Goal: Find specific page/section: Find specific page/section

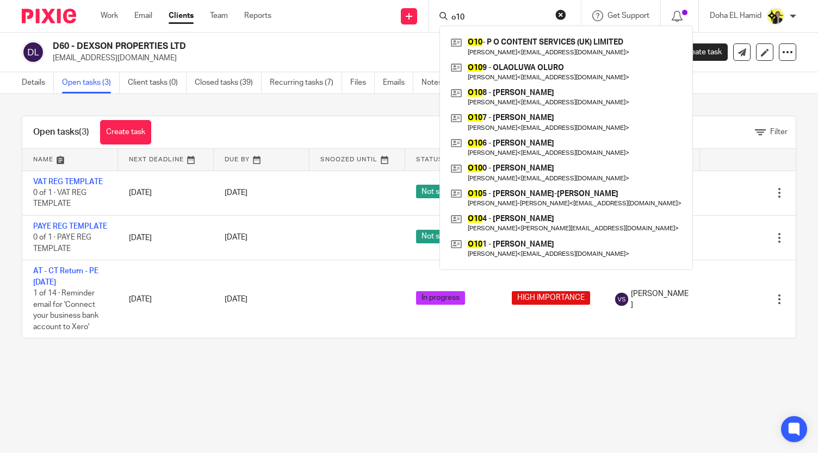
click at [456, 19] on input "o10" at bounding box center [499, 18] width 98 height 10
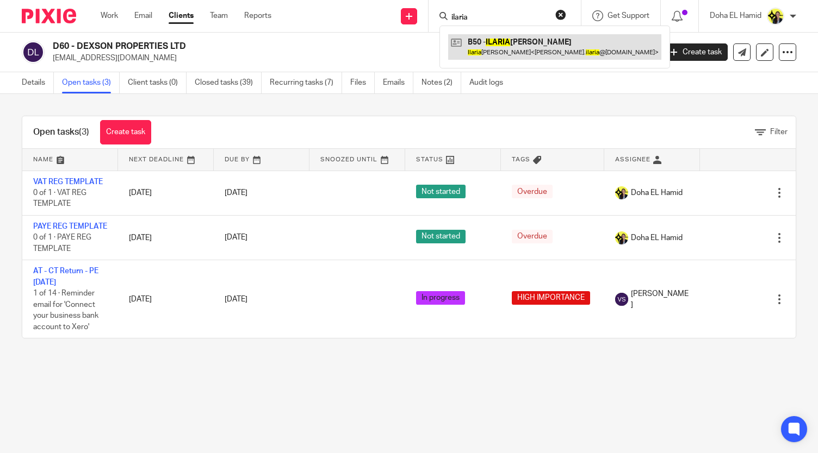
type input "ilaria"
click at [485, 42] on link at bounding box center [554, 46] width 213 height 25
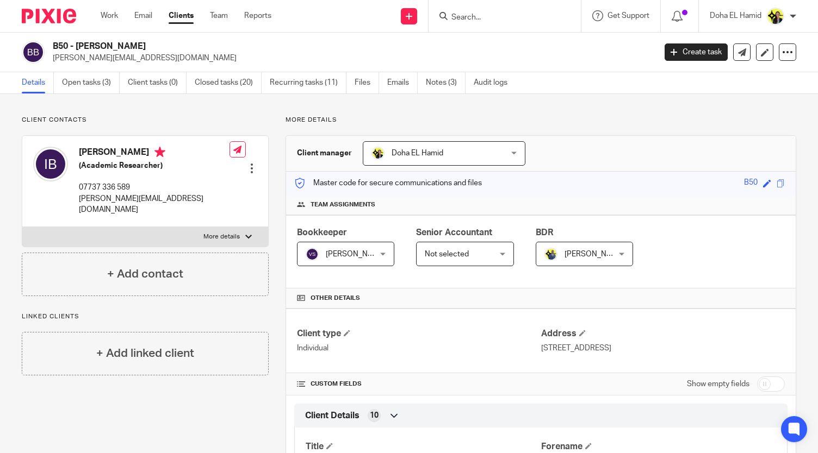
click at [136, 44] on h2 "B50 - [PERSON_NAME]" at bounding box center [291, 46] width 476 height 11
click at [97, 43] on h2 "B50 - [PERSON_NAME]" at bounding box center [291, 46] width 476 height 11
copy h2 "ILARIA"
click at [486, 23] on div at bounding box center [504, 16] width 152 height 32
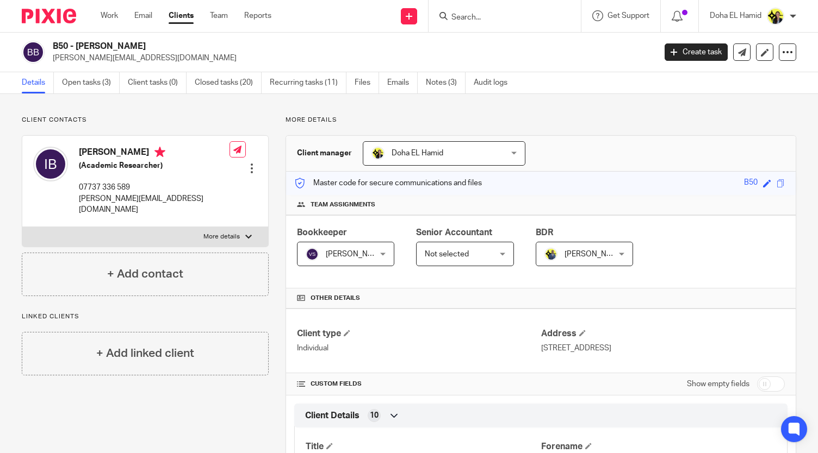
click at [481, 20] on input "Search" at bounding box center [499, 18] width 98 height 10
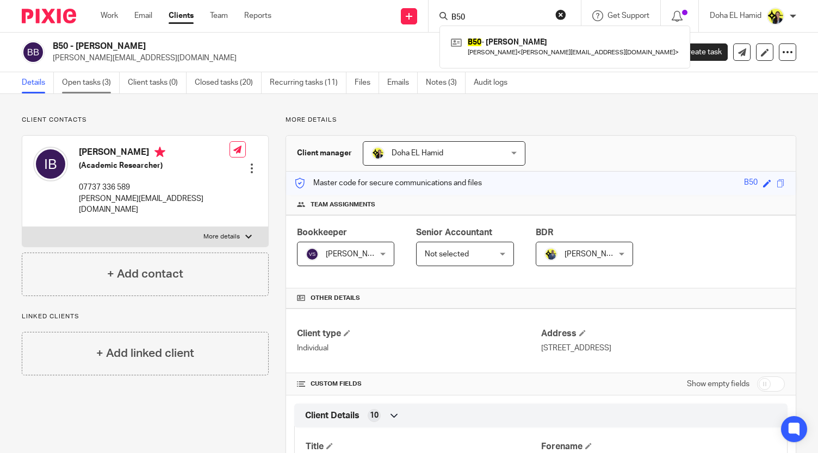
type input "B50"
click at [117, 82] on link "Open tasks (3)" at bounding box center [91, 82] width 58 height 21
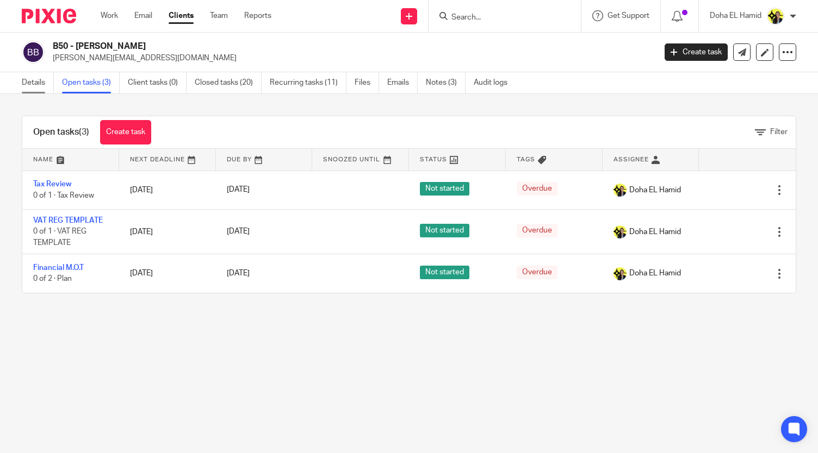
click at [34, 77] on link "Details" at bounding box center [38, 82] width 32 height 21
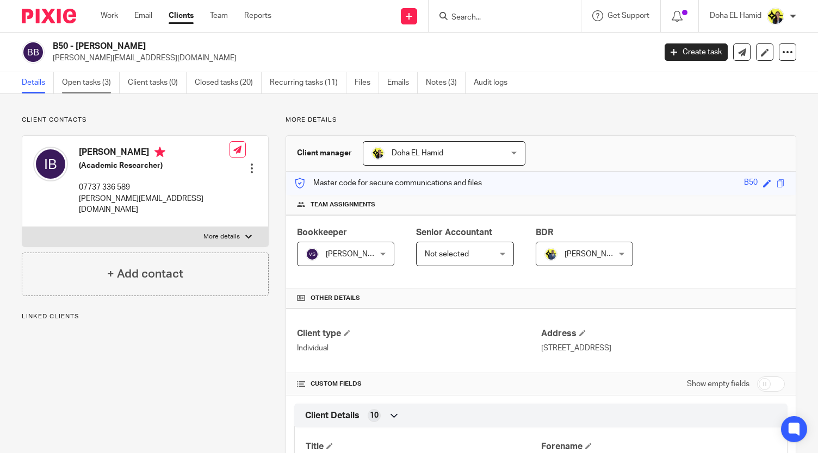
click at [66, 79] on link "Open tasks (3)" at bounding box center [91, 82] width 58 height 21
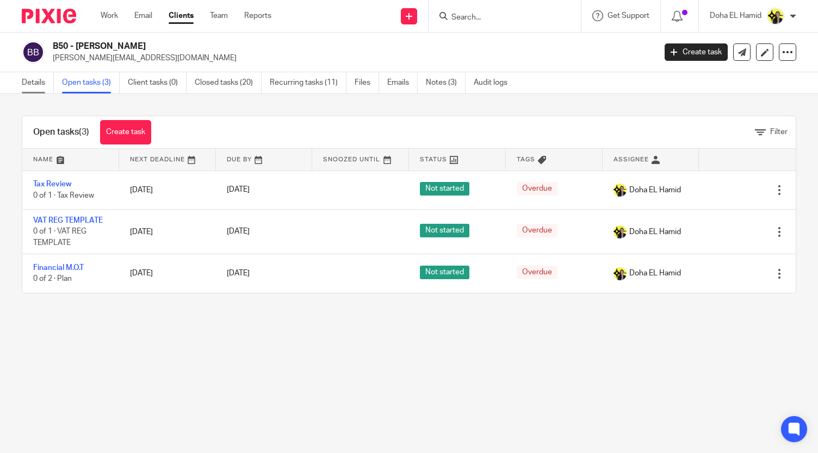
click at [40, 88] on link "Details" at bounding box center [38, 82] width 32 height 21
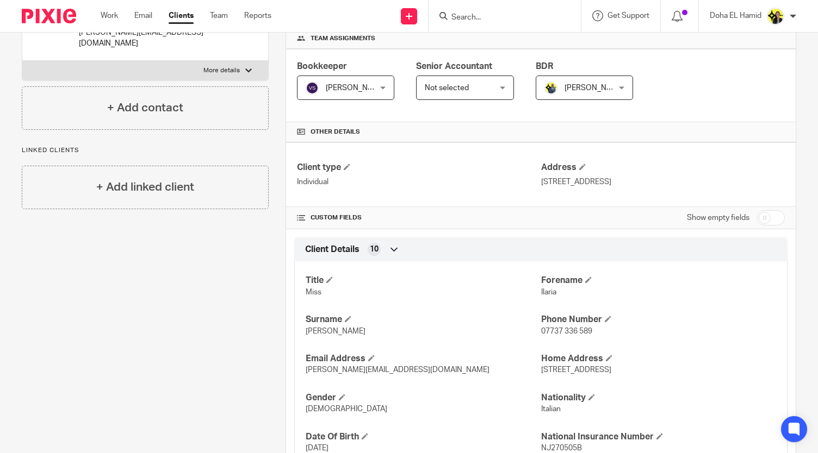
scroll to position [549, 0]
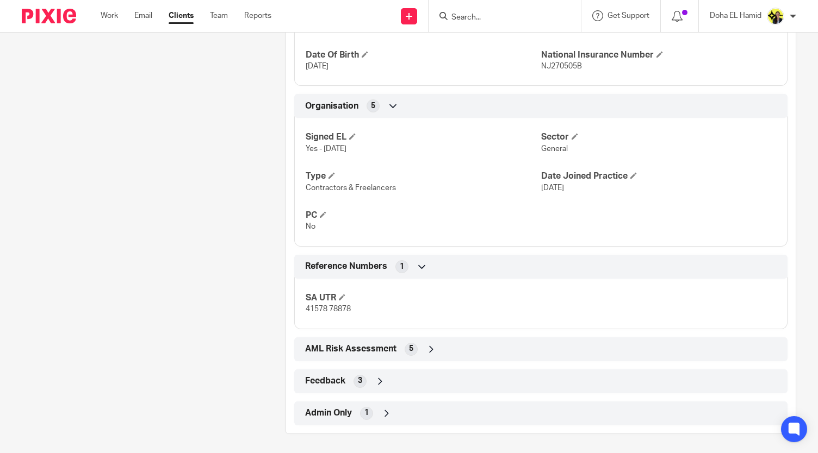
click at [437, 345] on div "AML Risk Assessment 5" at bounding box center [540, 349] width 477 height 18
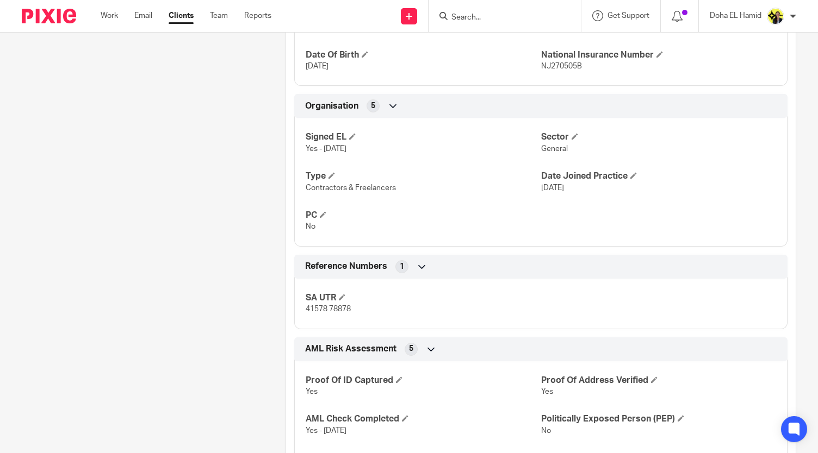
scroll to position [677, 0]
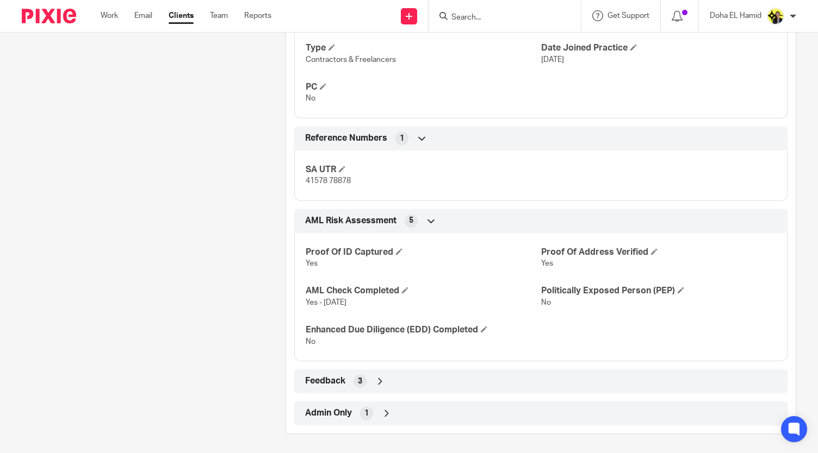
click at [381, 376] on icon at bounding box center [380, 381] width 11 height 11
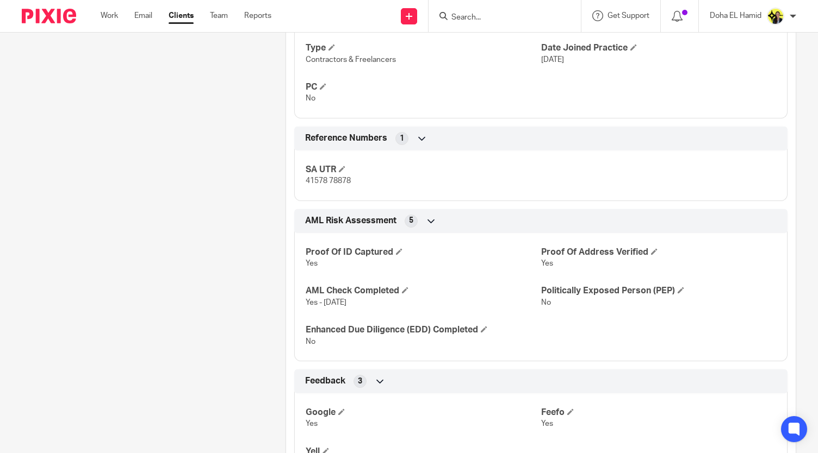
scroll to position [766, 0]
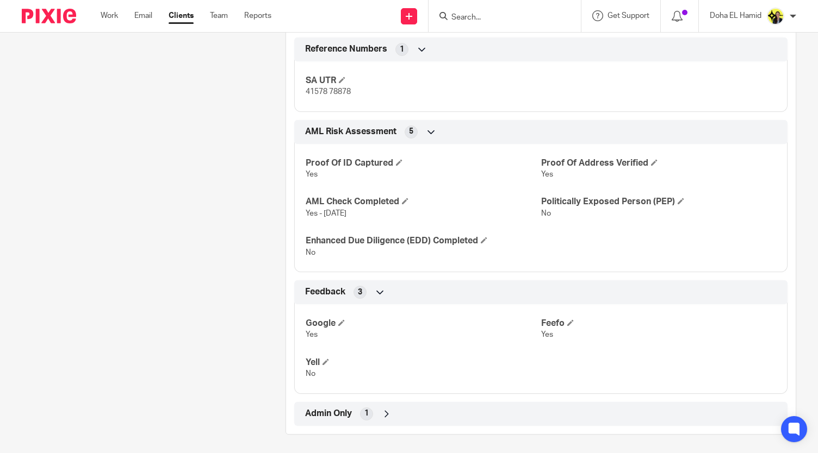
click at [388, 415] on icon at bounding box center [386, 414] width 11 height 11
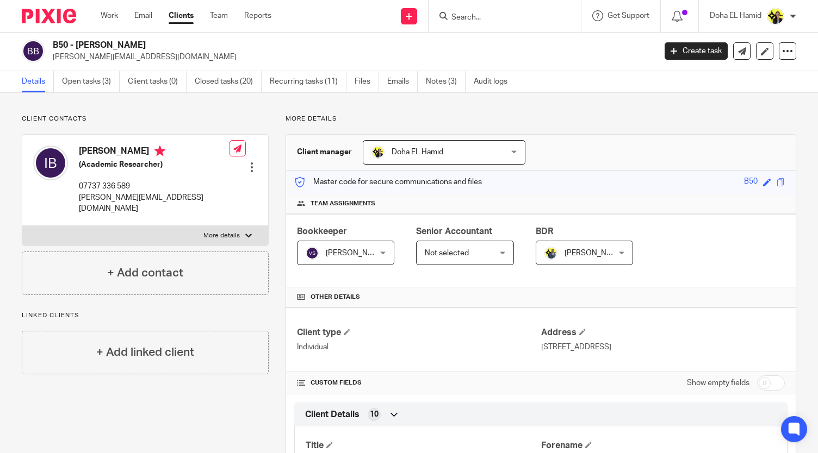
scroll to position [0, 0]
click at [484, 17] on input "Search" at bounding box center [499, 18] width 98 height 10
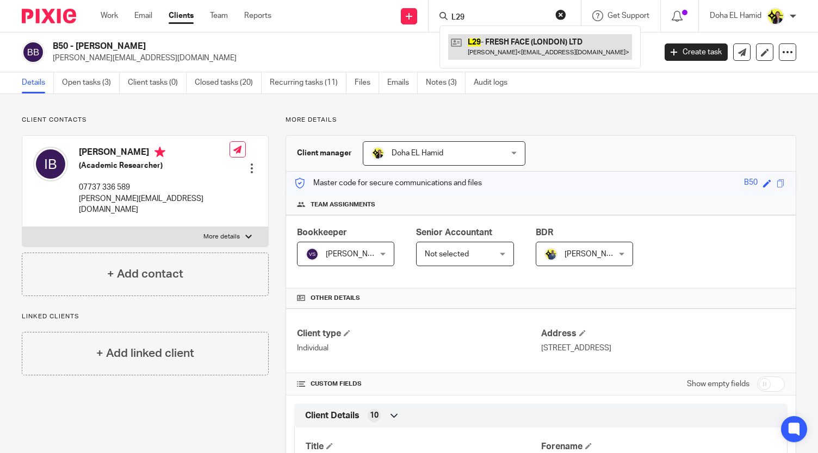
type input "L29"
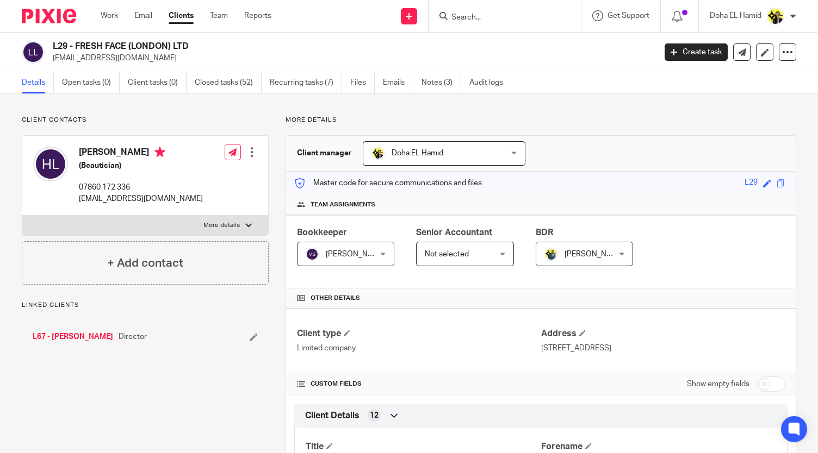
click at [65, 334] on link "L67 - [PERSON_NAME]" at bounding box center [73, 337] width 80 height 11
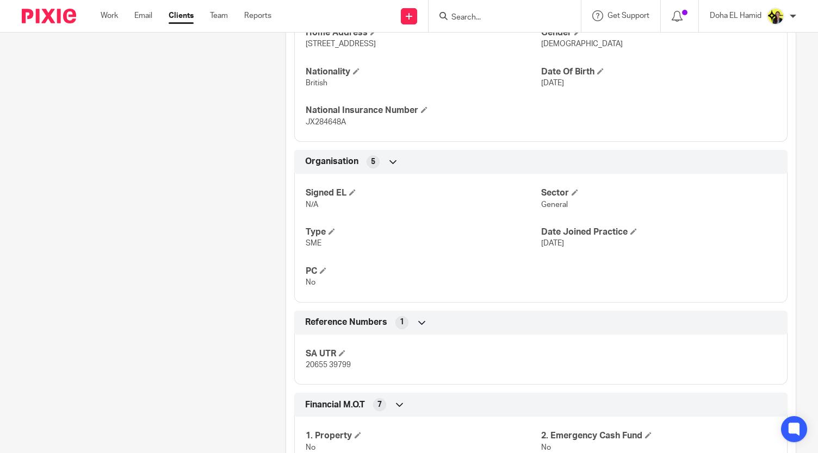
scroll to position [499, 0]
